Goal: Information Seeking & Learning: Learn about a topic

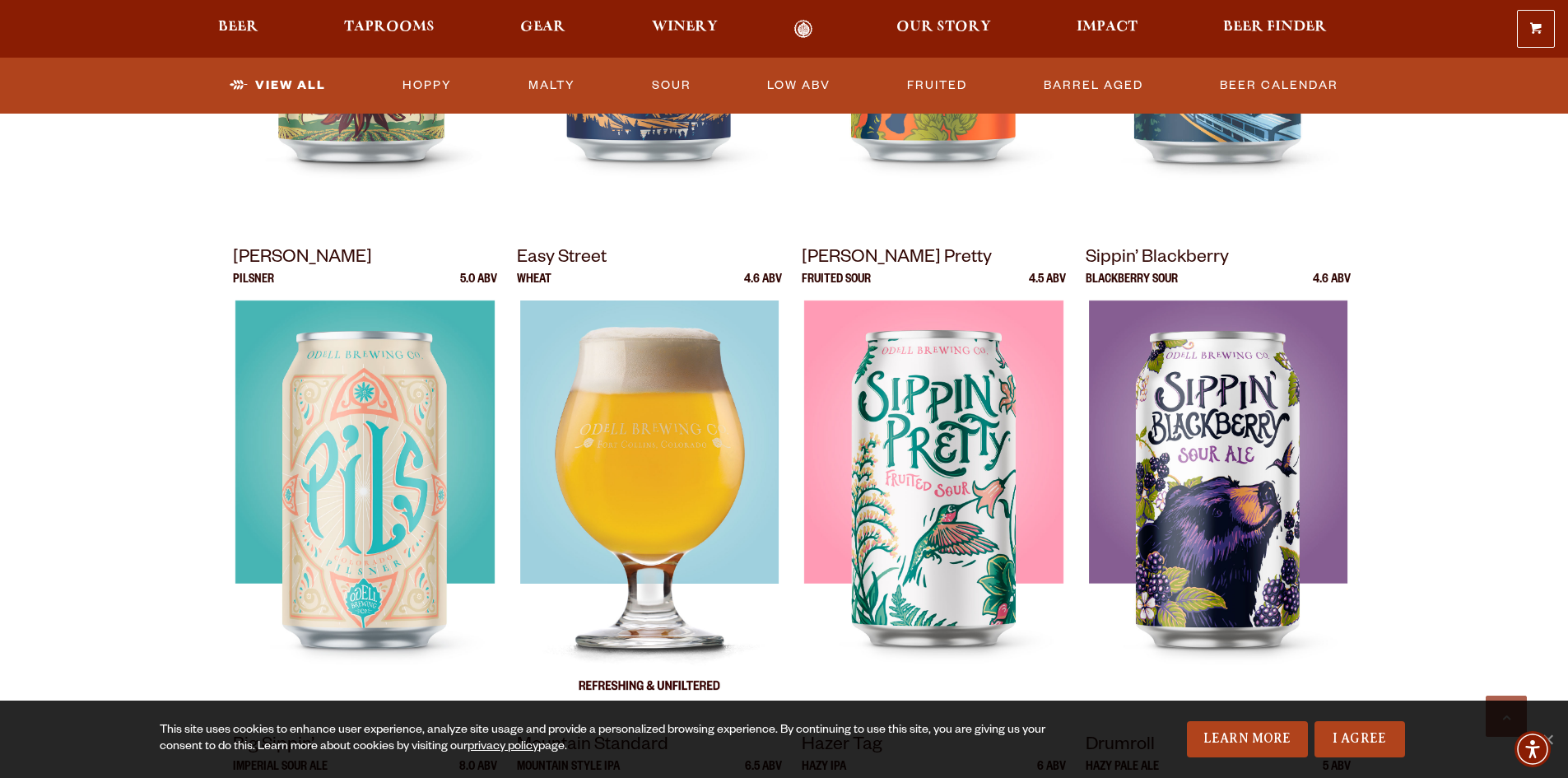
scroll to position [1070, 0]
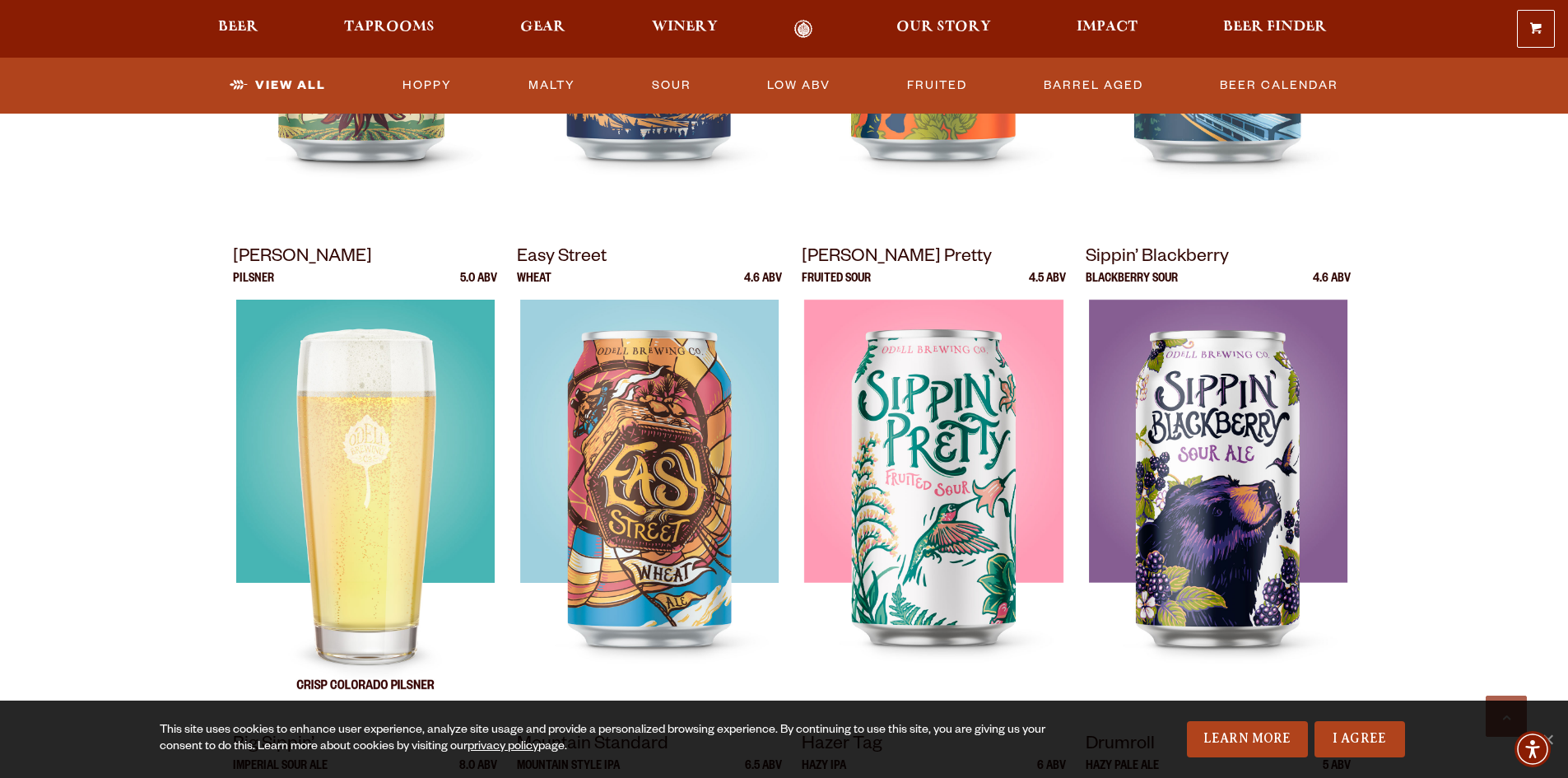
click at [320, 477] on img at bounding box center [365, 505] width 258 height 411
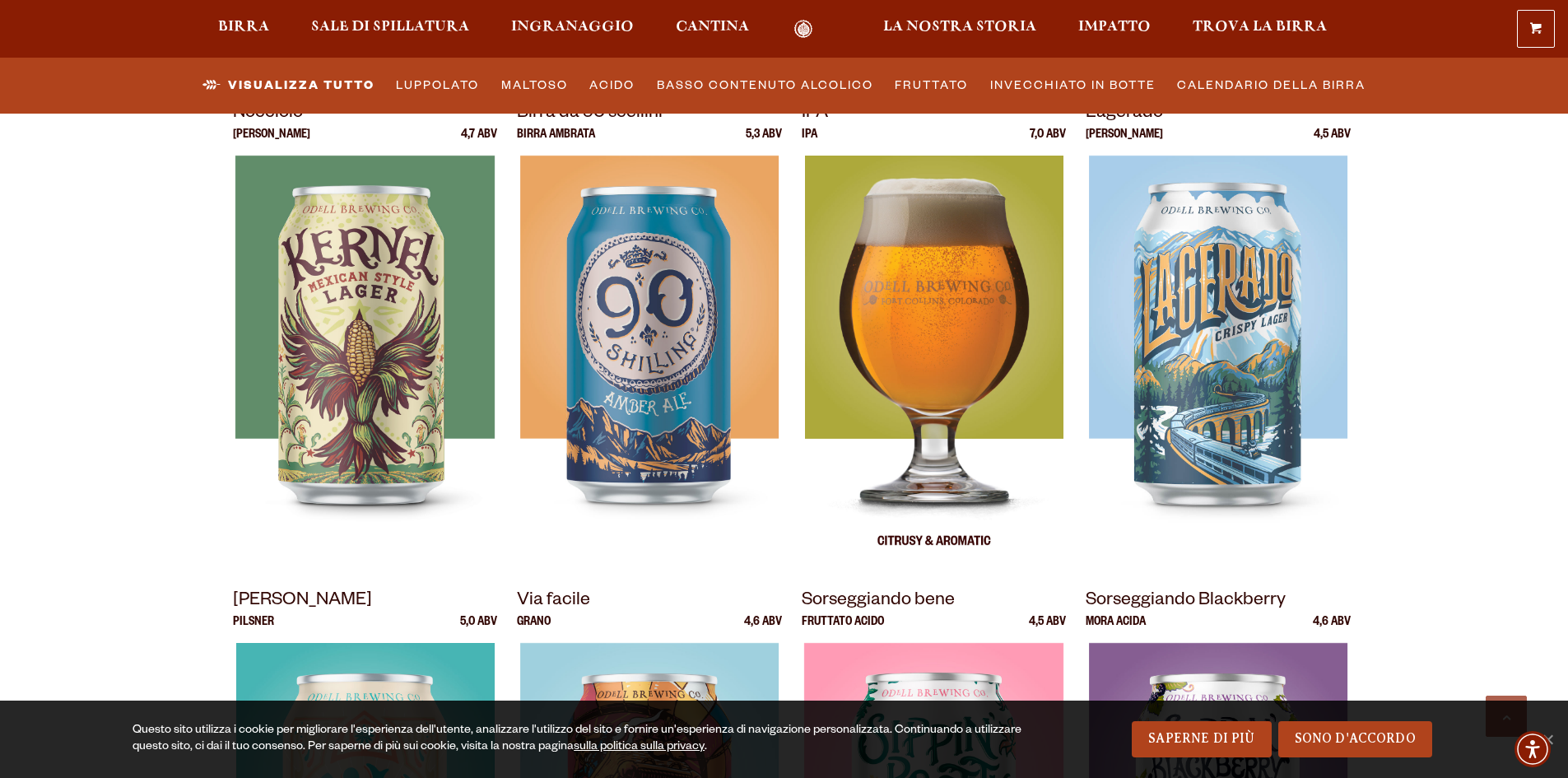
scroll to position [659, 0]
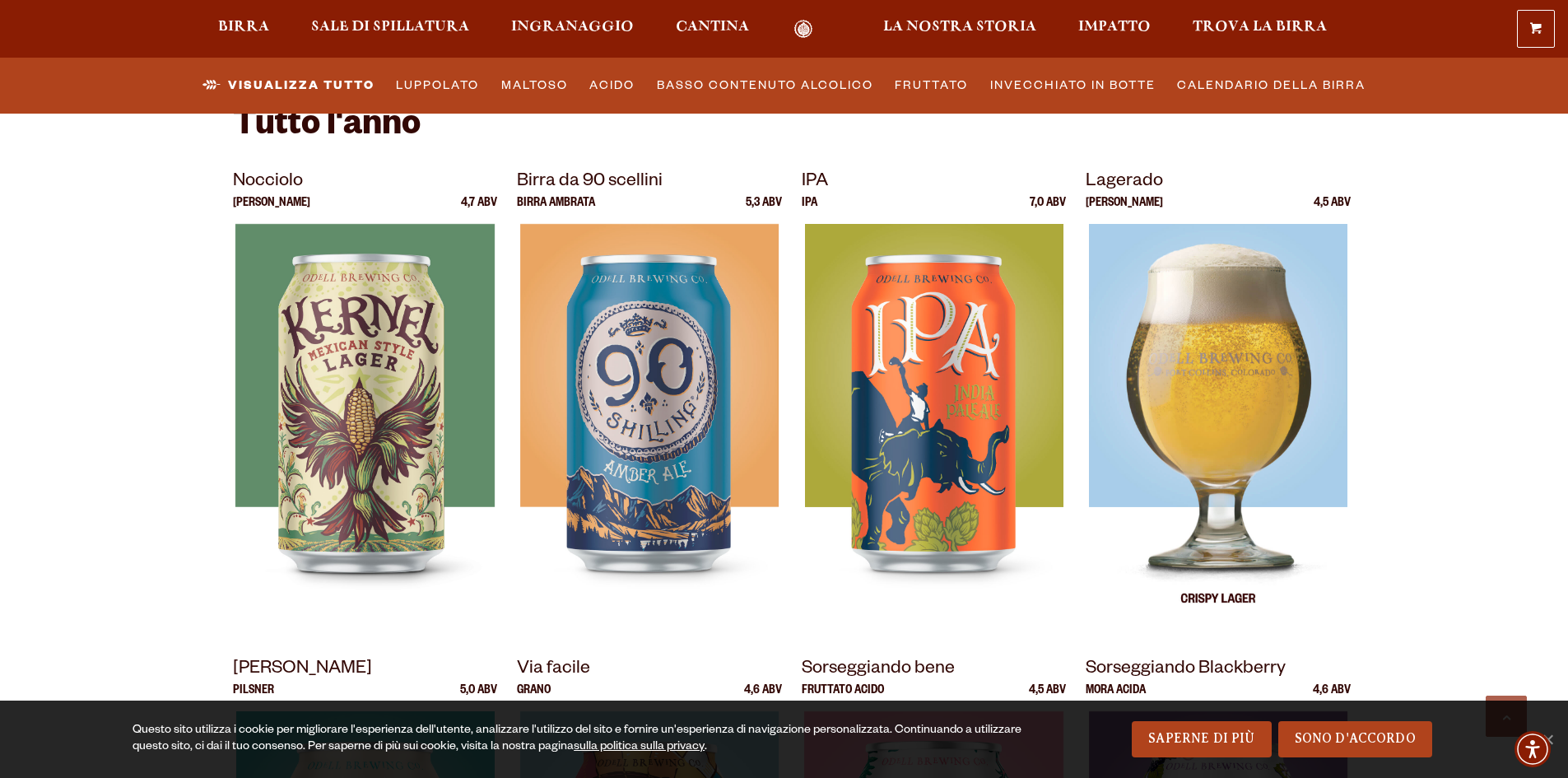
click at [1243, 371] on img at bounding box center [1218, 429] width 258 height 411
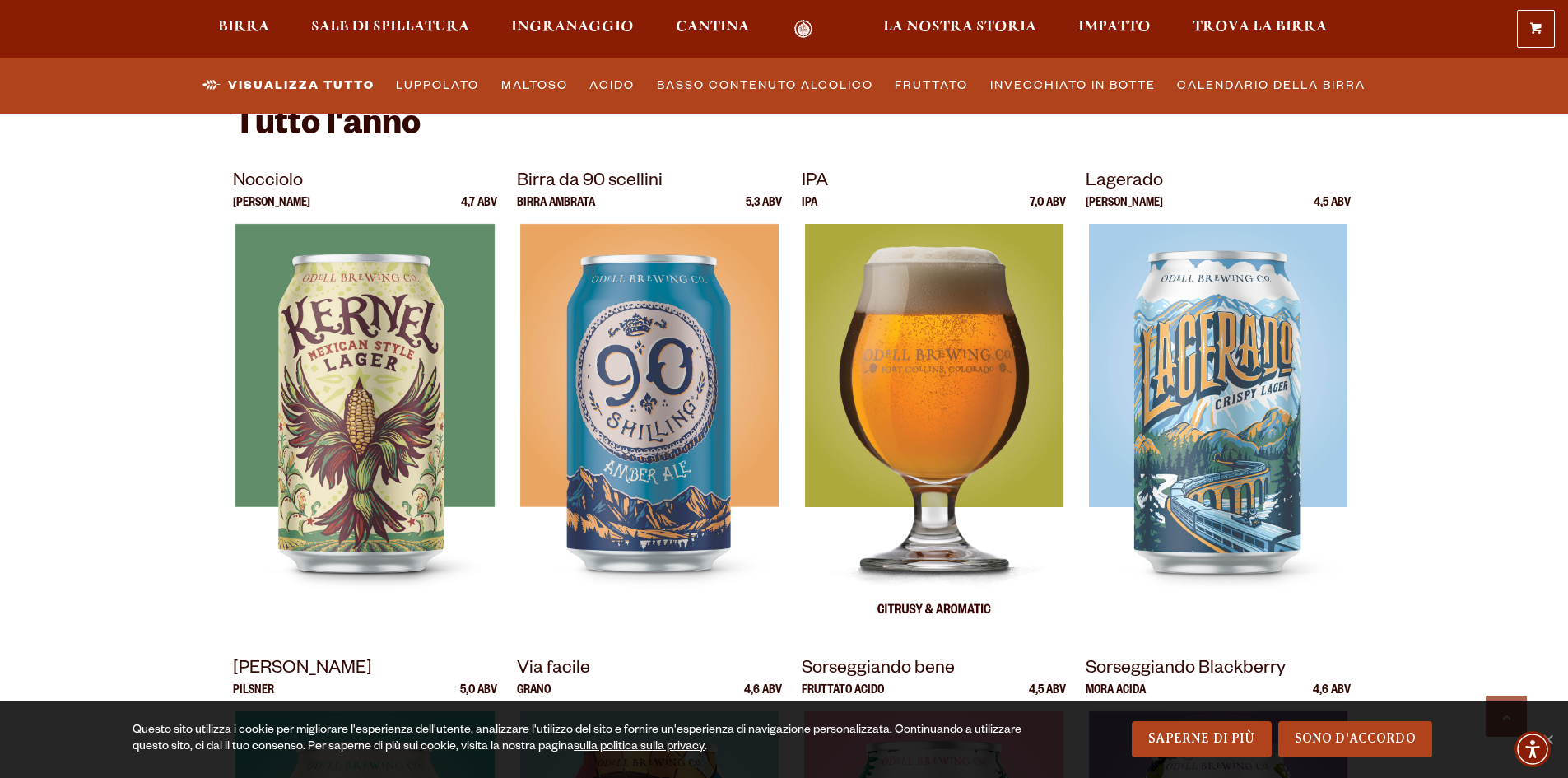
click at [884, 336] on div at bounding box center [933, 429] width 265 height 411
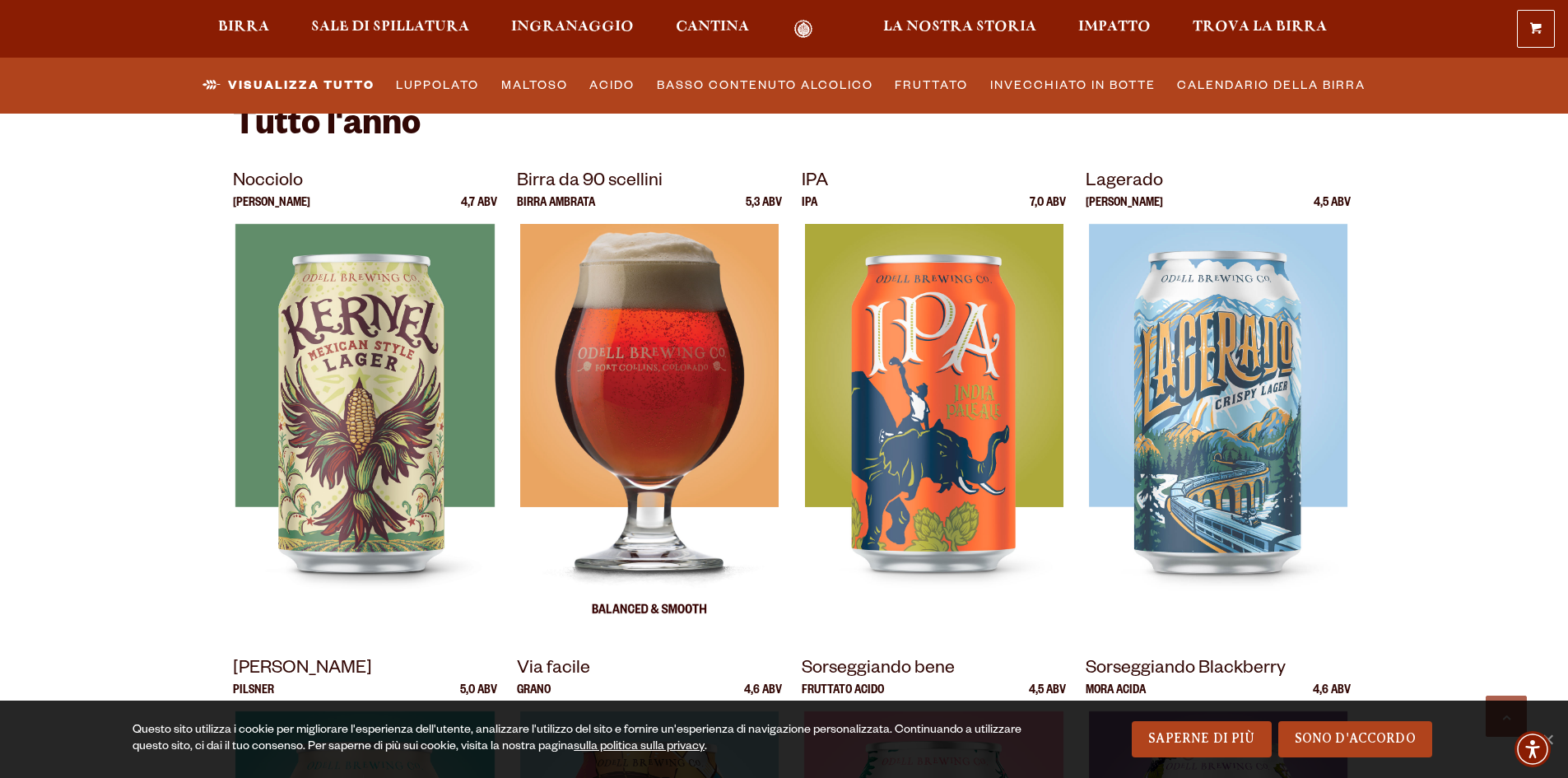
click at [710, 287] on div at bounding box center [648, 429] width 265 height 411
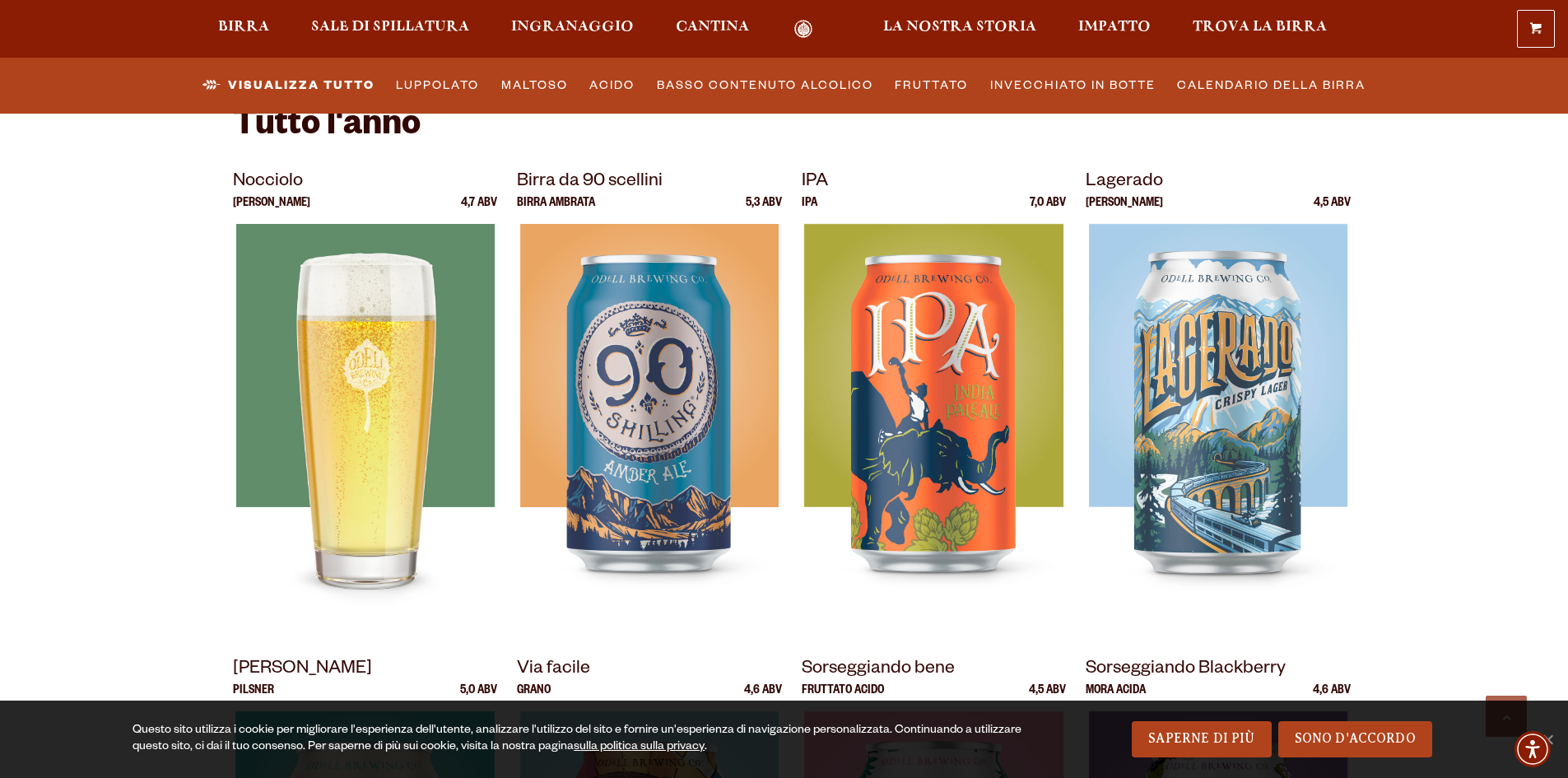
click at [319, 319] on div at bounding box center [365, 429] width 265 height 411
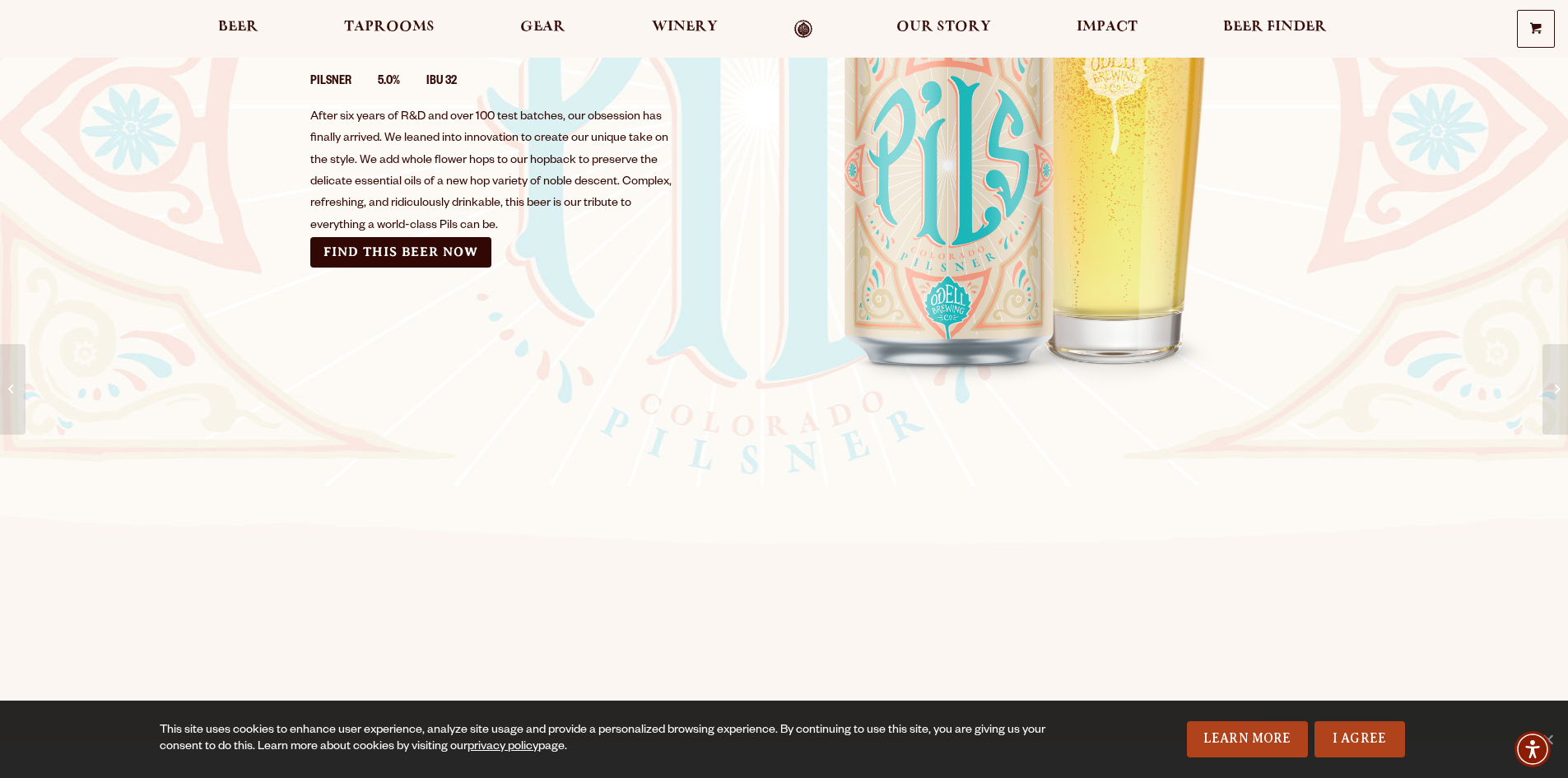
scroll to position [82, 0]
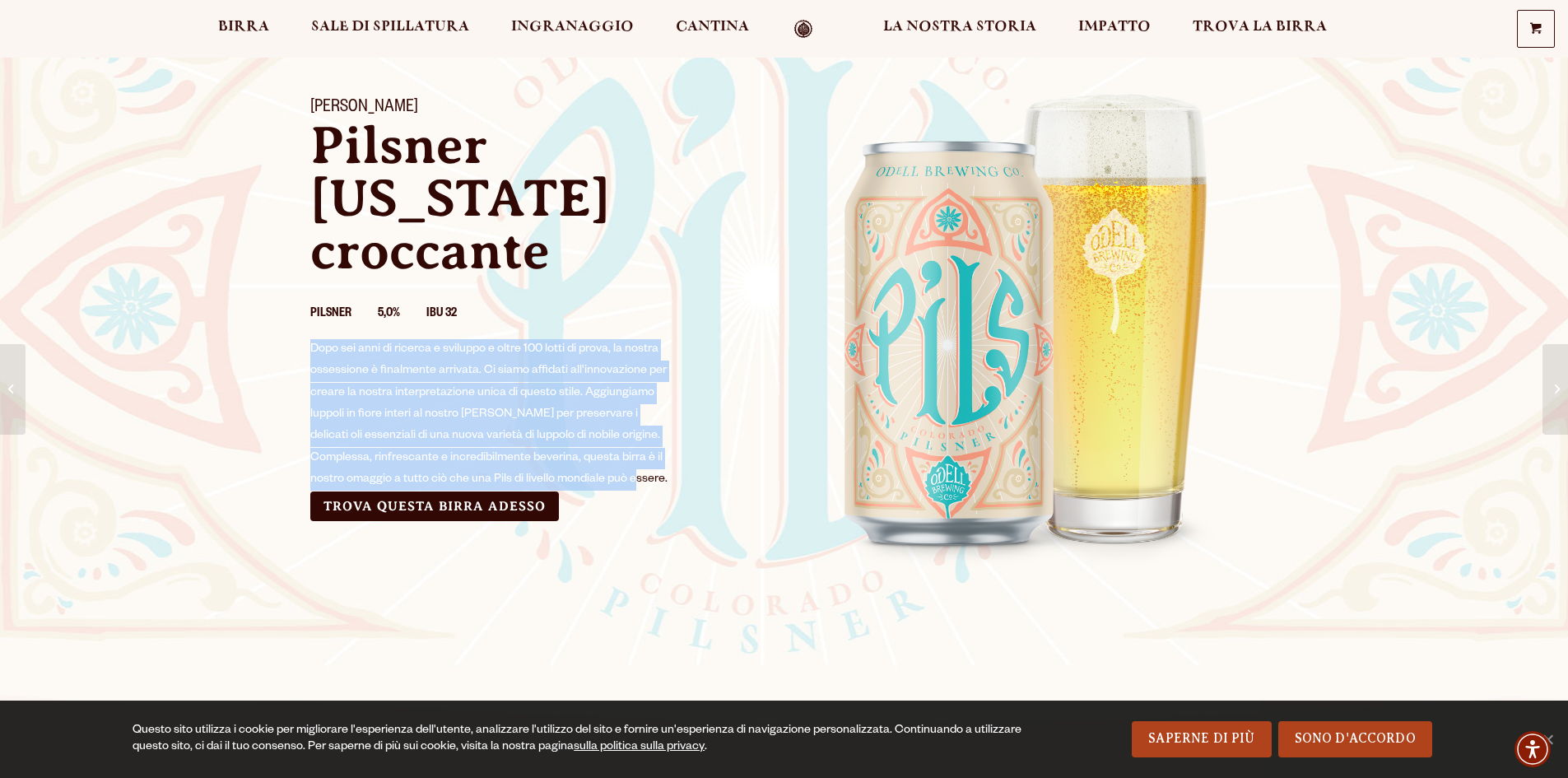
drag, startPoint x: 635, startPoint y: 426, endPoint x: 291, endPoint y: 303, distance: 365.3
click at [291, 303] on div "Odell Pils Pilsner Colorado croccante Pilsner 5,0% IBU 32 Dopo sei anni di rice…" at bounding box center [537, 309] width 494 height 463
copy font "Dopo sei anni di ricerca e sviluppo e oltre 100 lotti di prova, la nostra osses…"
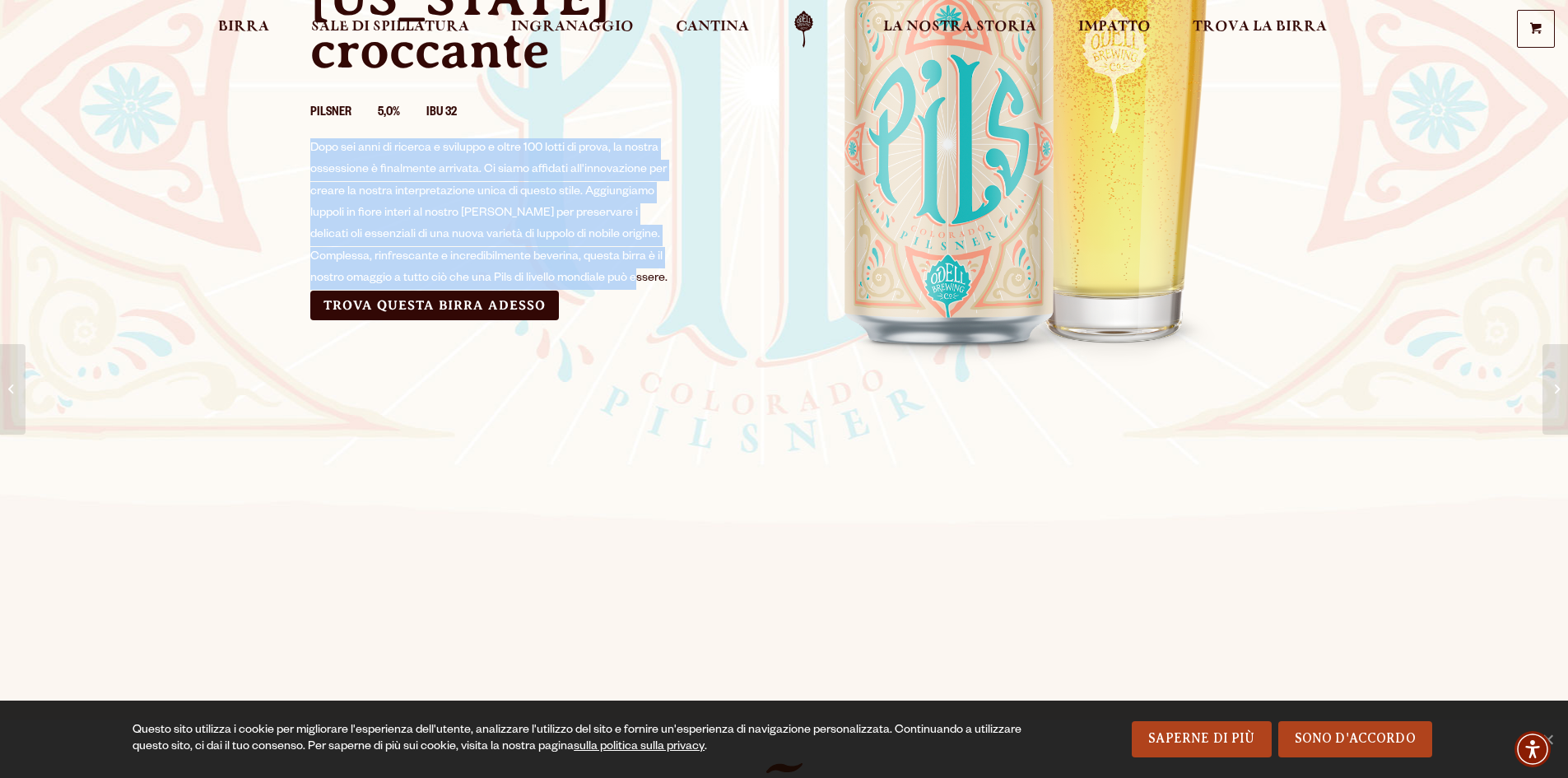
scroll to position [0, 0]
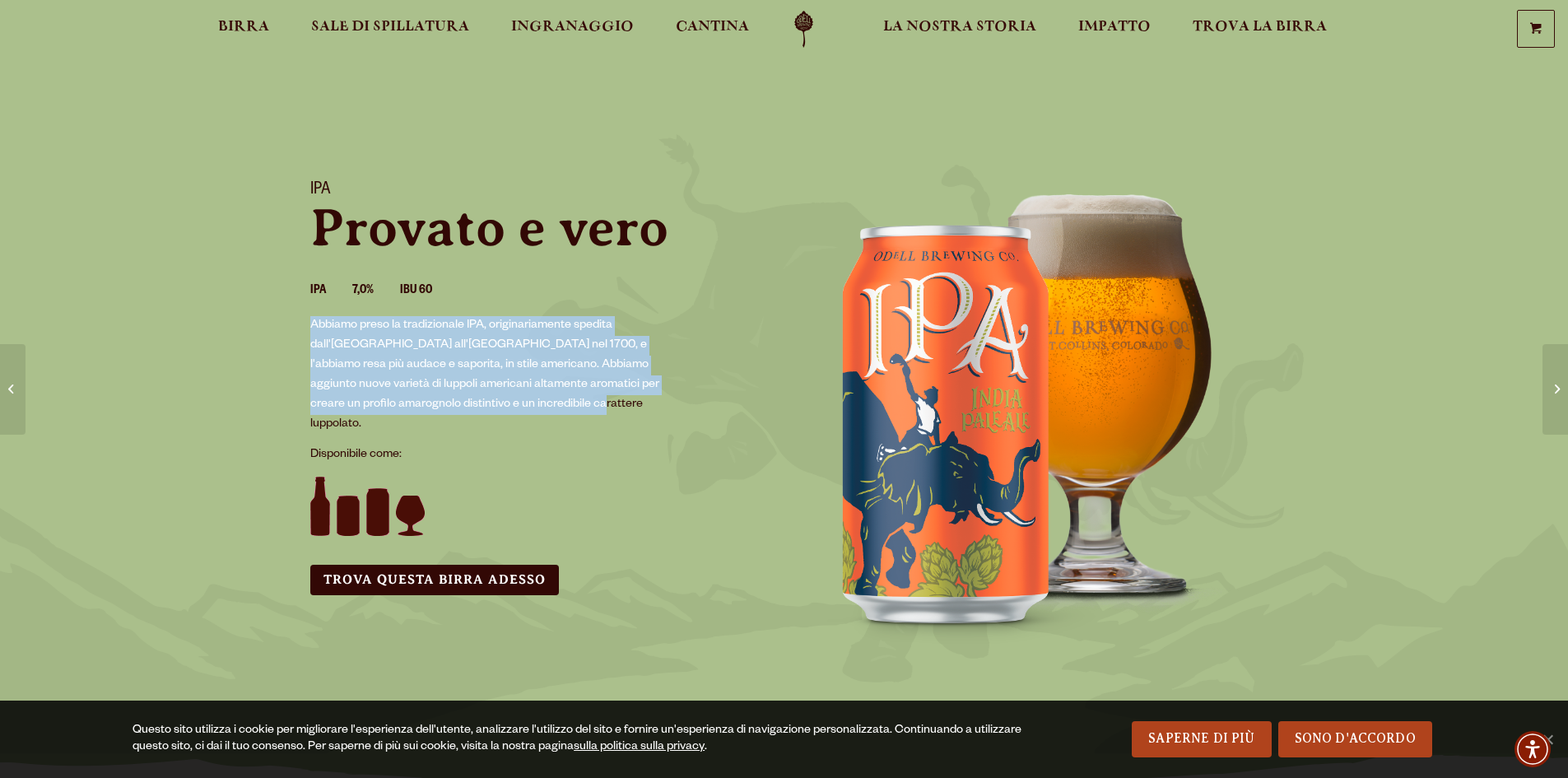
drag, startPoint x: 549, startPoint y: 409, endPoint x: 290, endPoint y: 330, distance: 270.8
click at [290, 330] on div "IPA Provato e vero IPA 7,0% IBU 60 Abbiamo preso la tradizionale IPA, originari…" at bounding box center [537, 388] width 494 height 455
copy font "Abbiamo preso la tradizionale IPA, originariamente spedita dall'Inghilterra all…"
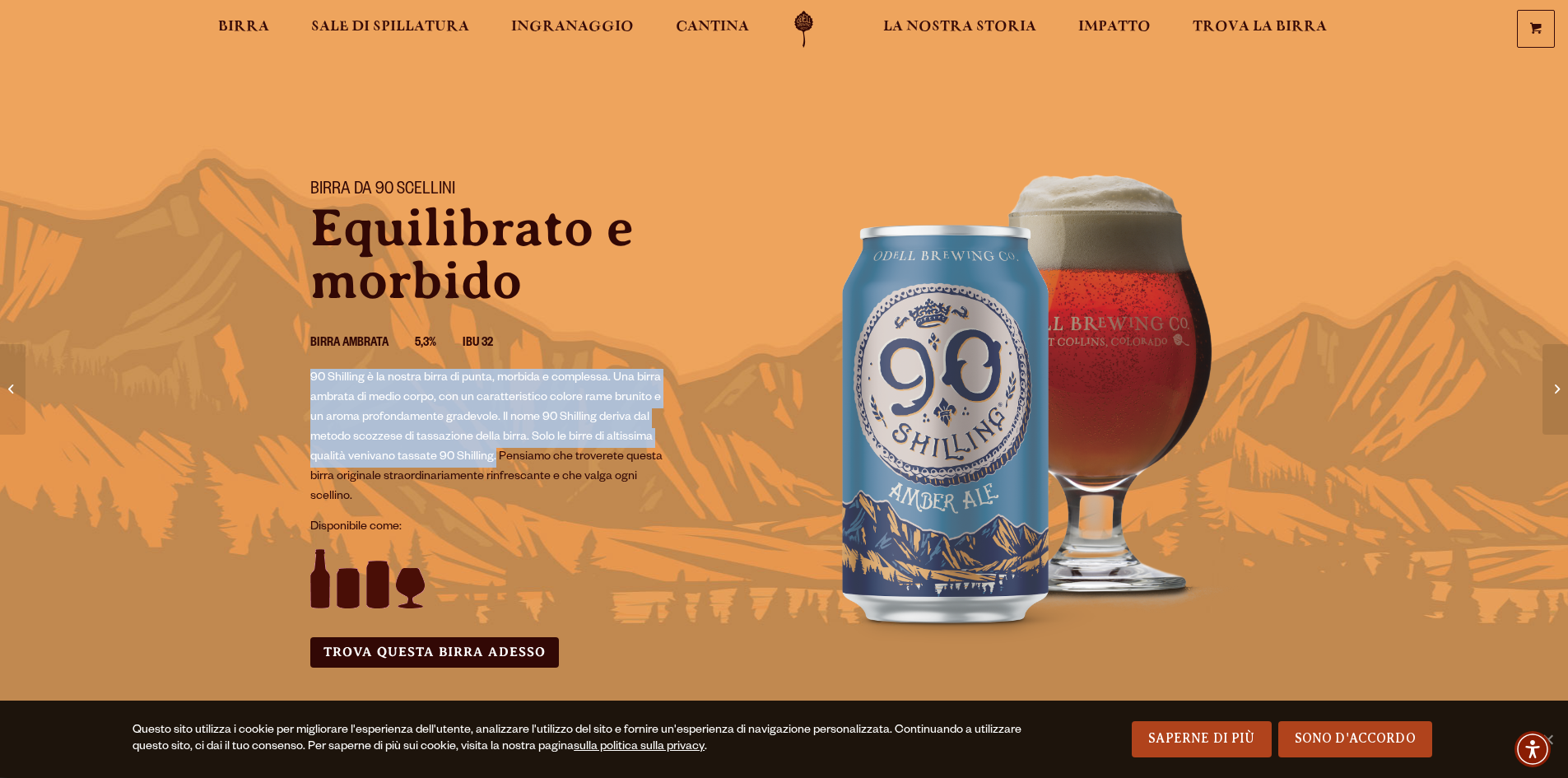
drag, startPoint x: 495, startPoint y: 457, endPoint x: 305, endPoint y: 378, distance: 205.8
click at [305, 378] on div "Birra da 90 scellini Equilibrato e morbido Birra ambrata 5,3% IBU 32 90 Shillin…" at bounding box center [537, 423] width 494 height 527
copy font "90 Shilling è la nostra birra di punta, morbida e complessa. Una birra ambrata …"
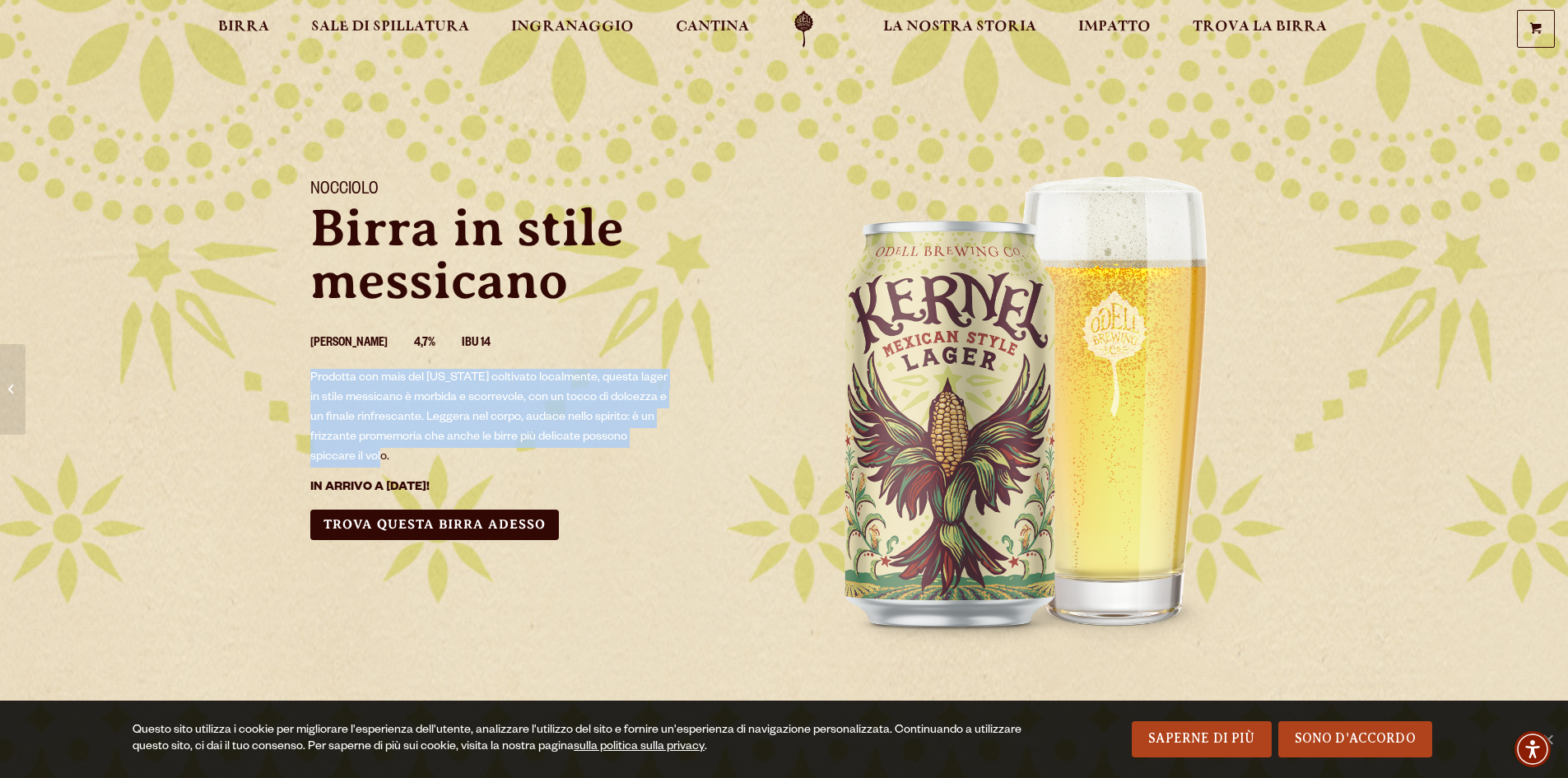
drag, startPoint x: 399, startPoint y: 451, endPoint x: 304, endPoint y: 382, distance: 117.4
click at [304, 382] on div "Nocciolo Birra in stile messicano Birra chiara 4,7% IBU 14 Prodotta con mais de…" at bounding box center [537, 360] width 494 height 400
copy font "Prodotta con mais del Colorado coltivato localmente, questa lager in stile mess…"
